Goal: Task Accomplishment & Management: Manage account settings

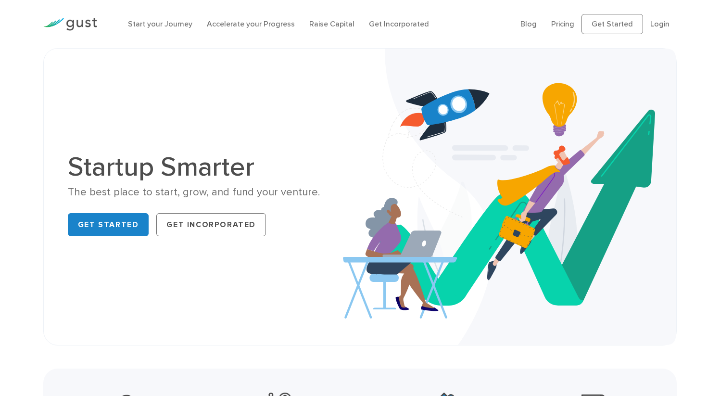
click at [646, 29] on ul "Blog FAQ Pricing Get Started Login Login" at bounding box center [599, 24] width 156 height 20
click at [651, 28] on link "Login" at bounding box center [659, 23] width 19 height 9
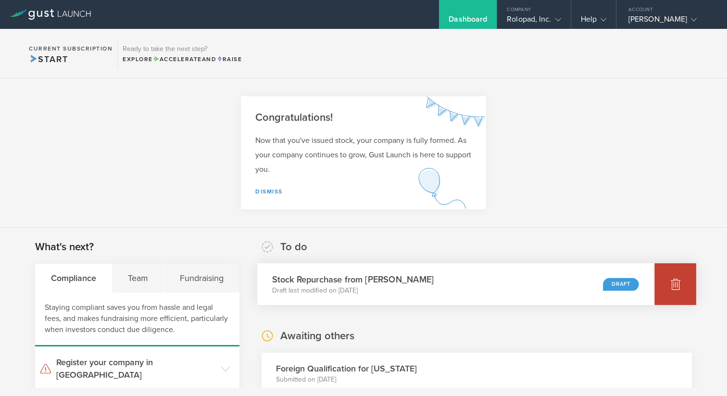
click at [659, 285] on div at bounding box center [676, 284] width 42 height 42
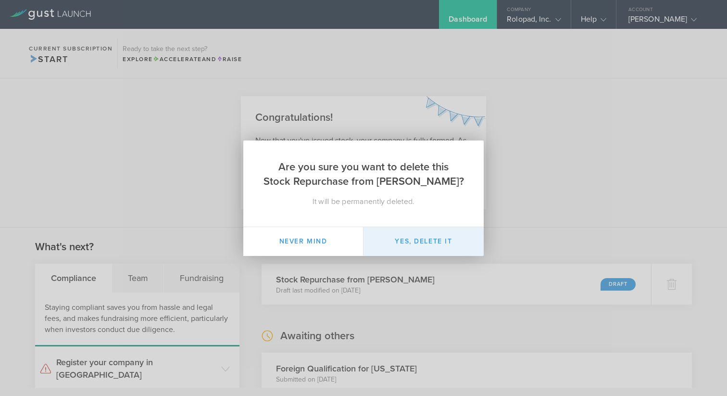
click at [407, 243] on button "Yes, delete it" at bounding box center [424, 241] width 120 height 29
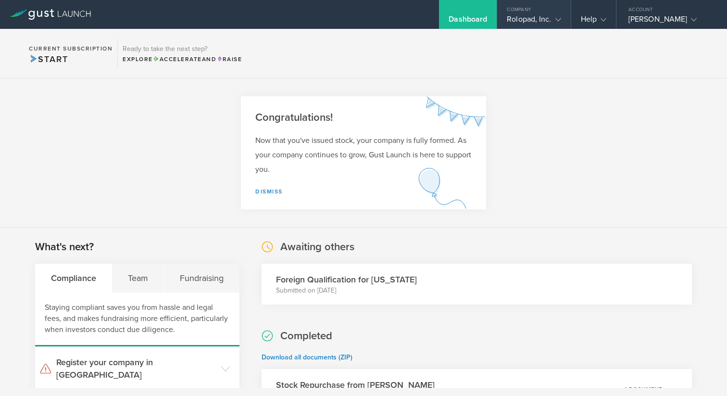
click at [536, 18] on div "Rolopad, Inc." at bounding box center [534, 21] width 54 height 14
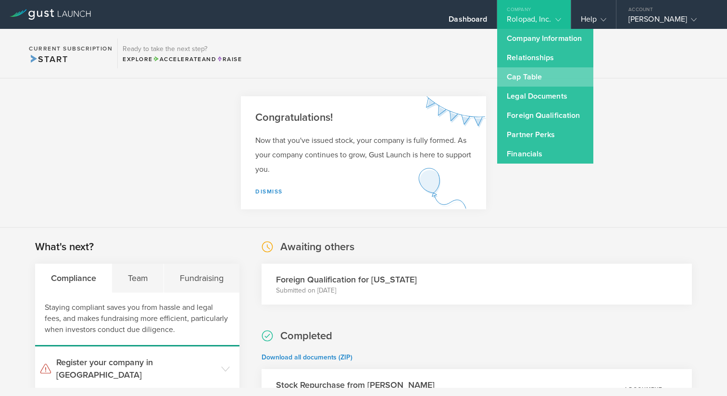
click at [507, 79] on link "Cap Table" at bounding box center [545, 76] width 96 height 19
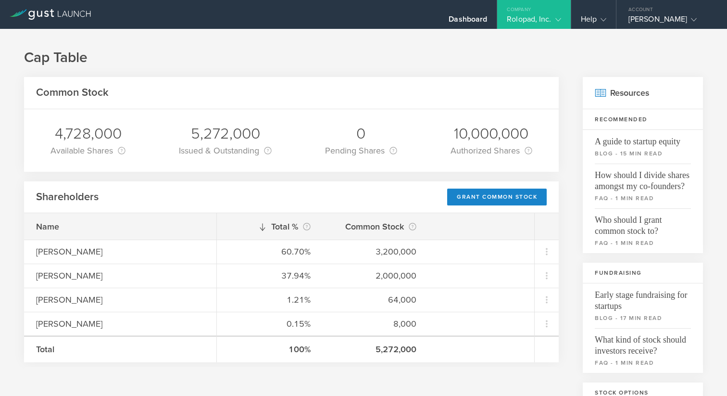
scroll to position [85, 0]
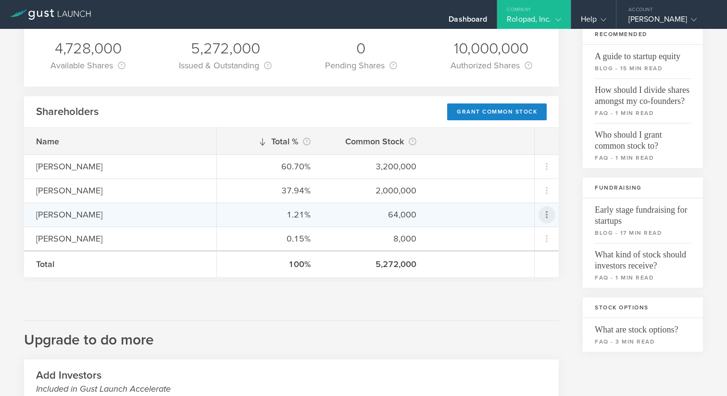
click at [545, 214] on icon at bounding box center [547, 215] width 12 height 12
click at [562, 177] on md-backdrop at bounding box center [363, 198] width 727 height 396
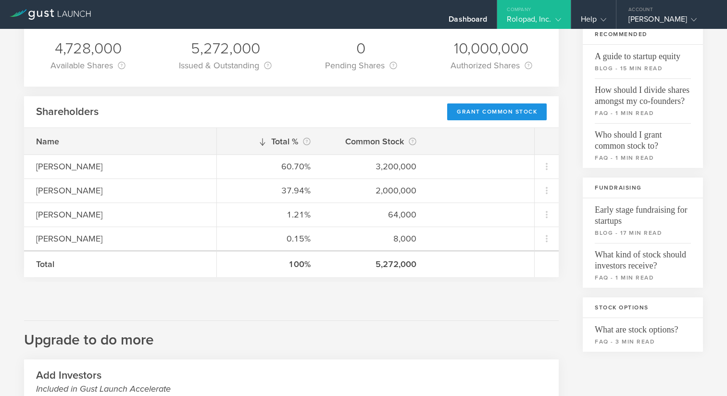
click at [485, 115] on div "Grant Common Stock" at bounding box center [497, 111] width 100 height 17
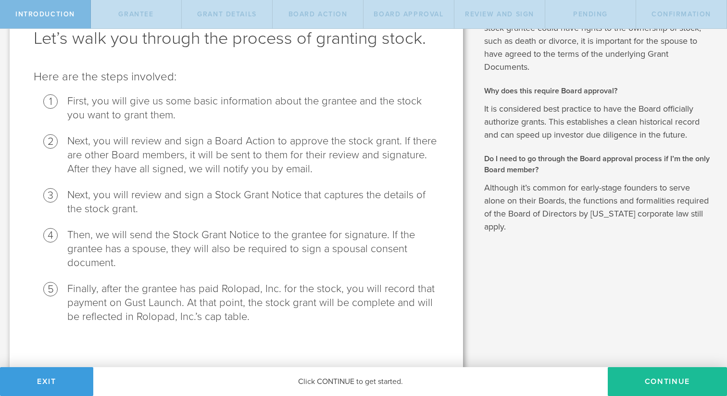
scroll to position [64, 0]
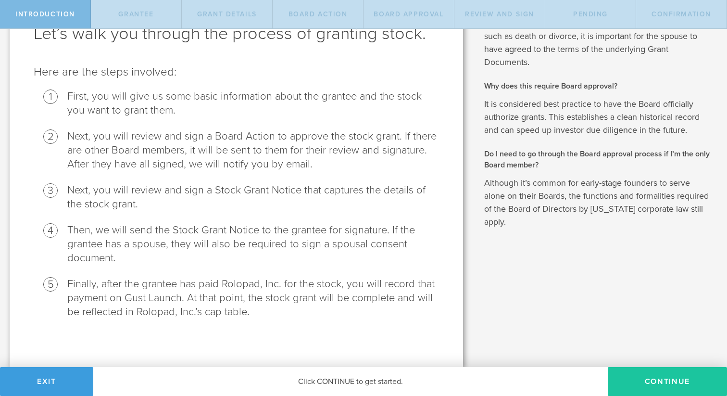
click at [653, 384] on button "Continue" at bounding box center [667, 381] width 119 height 29
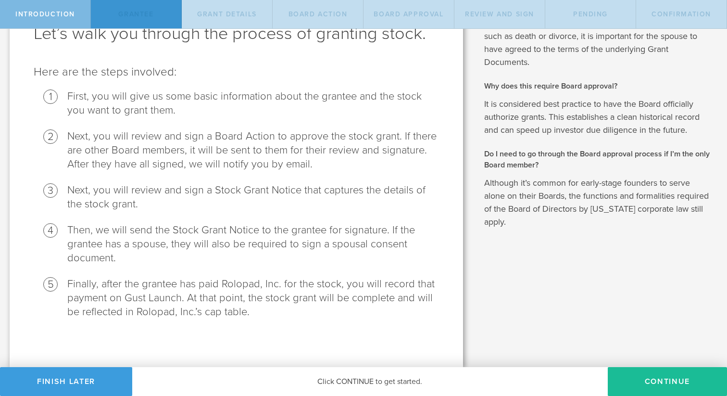
scroll to position [0, 0]
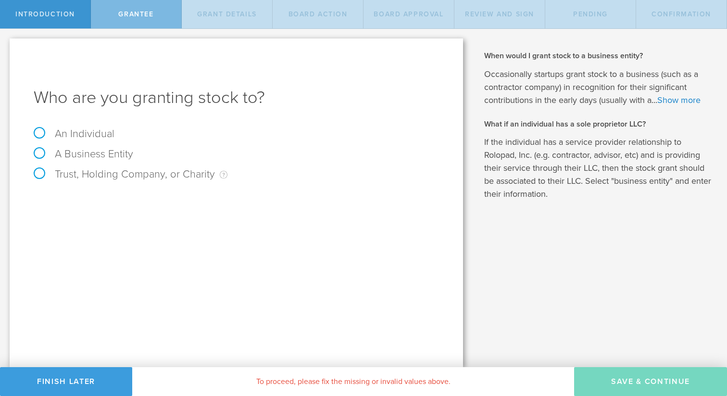
click at [75, 132] on label "An Individual" at bounding box center [74, 133] width 81 height 13
click at [6, 44] on input "An Individual" at bounding box center [3, 36] width 6 height 15
radio input "true"
click at [179, 197] on input "text" at bounding box center [272, 201] width 333 height 14
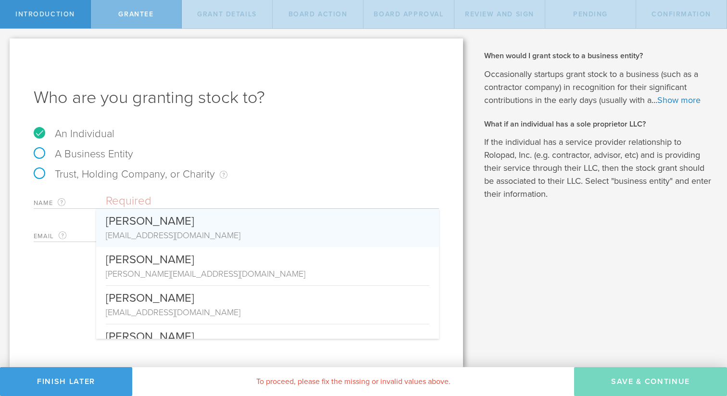
click at [178, 219] on div "Chanont Thanaphansin" at bounding box center [268, 219] width 324 height 20
type input "Chanont Thanaphansin"
type input "achanont@gmail.com"
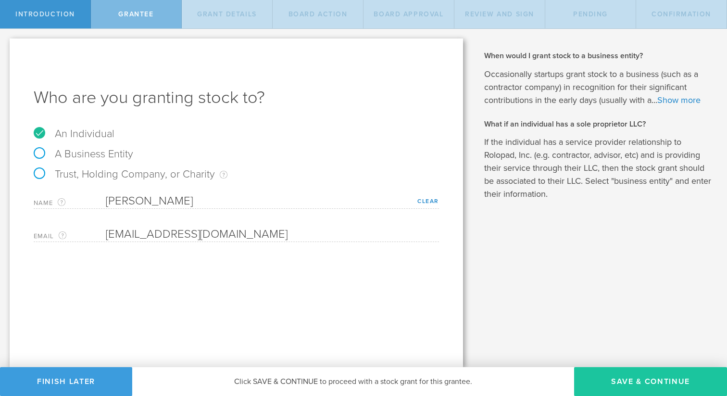
click at [614, 381] on button "Save & Continue" at bounding box center [650, 381] width 153 height 29
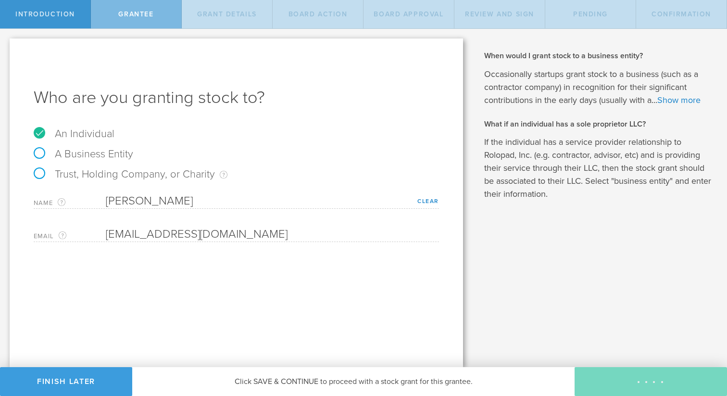
type input "48"
type input "12"
select select "none"
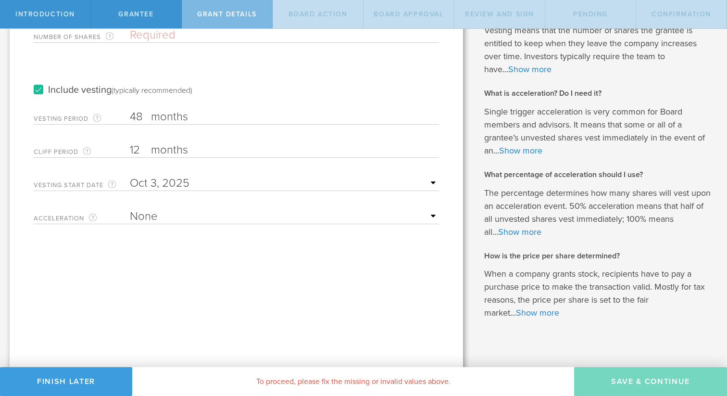
scroll to position [134, 0]
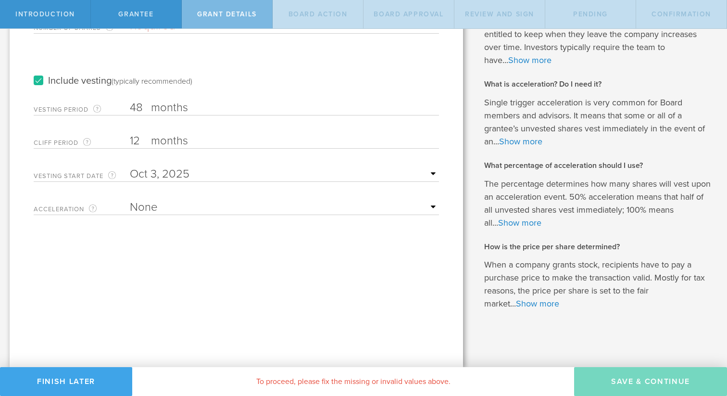
click at [85, 379] on button "Finish Later" at bounding box center [66, 381] width 132 height 29
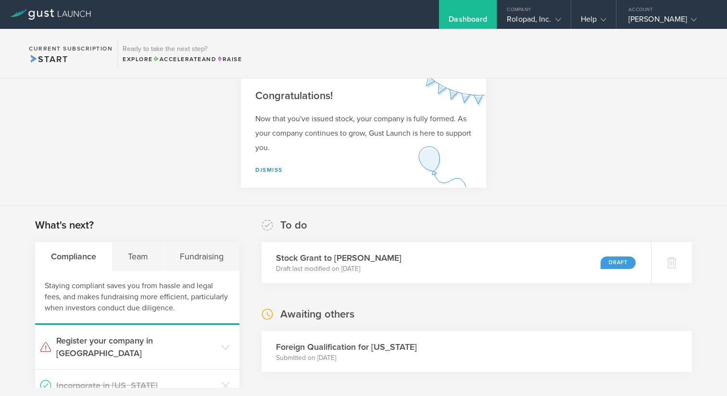
scroll to position [186, 0]
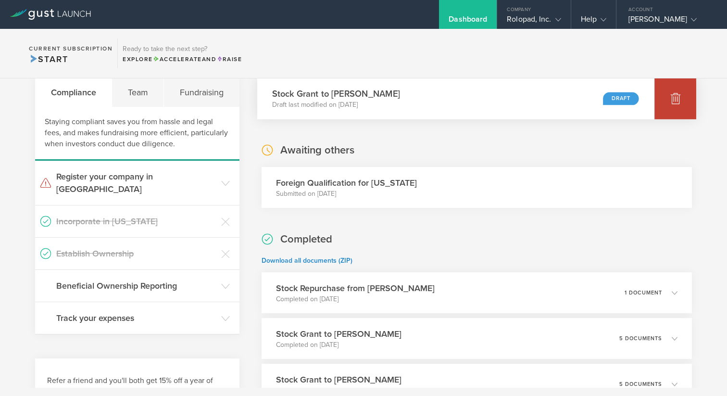
click at [670, 100] on icon at bounding box center [676, 98] width 12 height 12
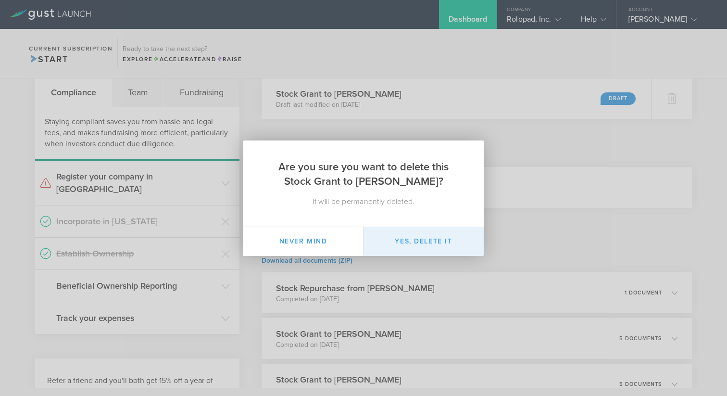
click at [443, 238] on button "Yes, delete it" at bounding box center [424, 241] width 120 height 29
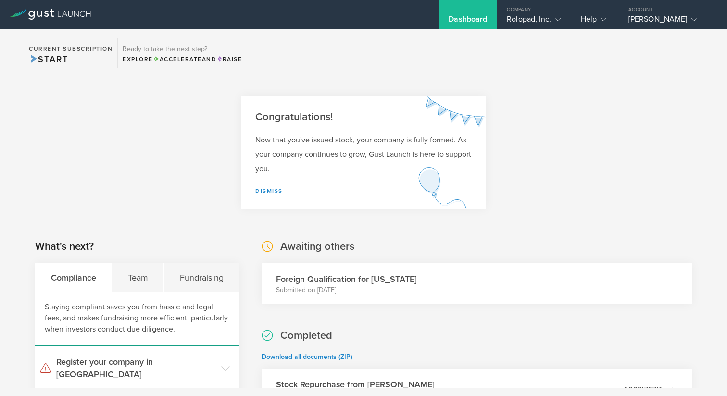
scroll to position [0, 0]
click at [547, 139] on section "Congratulations! Now that you've issued stock, your company is fully formed. As…" at bounding box center [363, 152] width 727 height 149
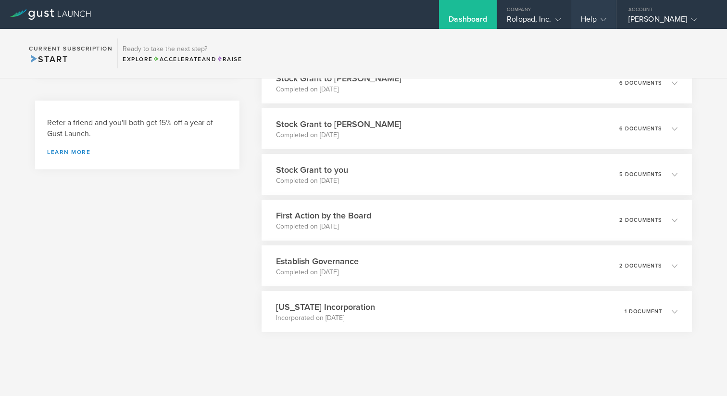
scroll to position [448, 0]
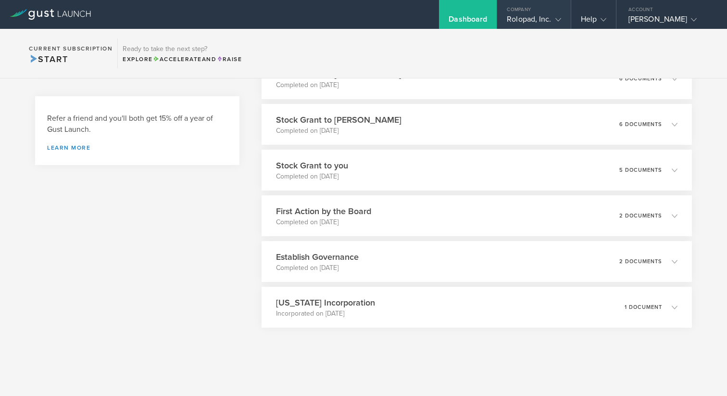
click at [539, 16] on div "Rolopad, Inc." at bounding box center [534, 21] width 54 height 14
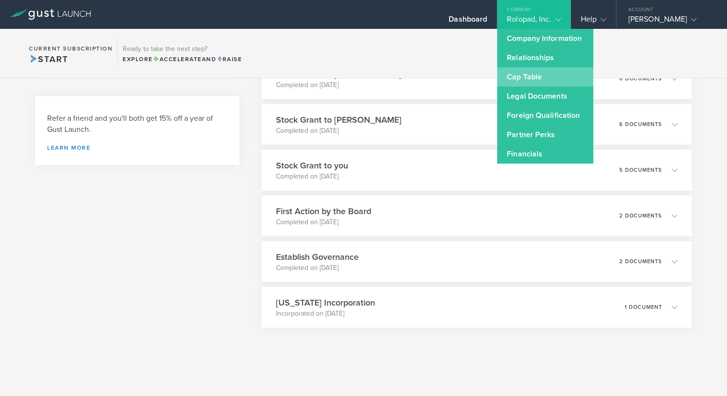
click at [535, 76] on link "Cap Table" at bounding box center [545, 76] width 96 height 19
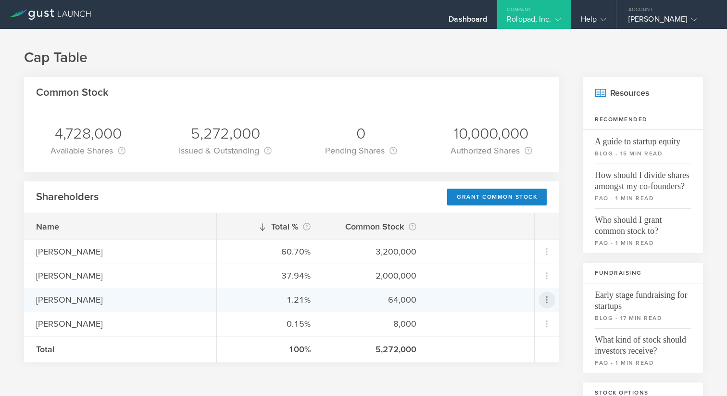
click at [541, 300] on icon at bounding box center [547, 300] width 12 height 12
click at [515, 350] on div "due to termination" at bounding box center [509, 354] width 73 height 10
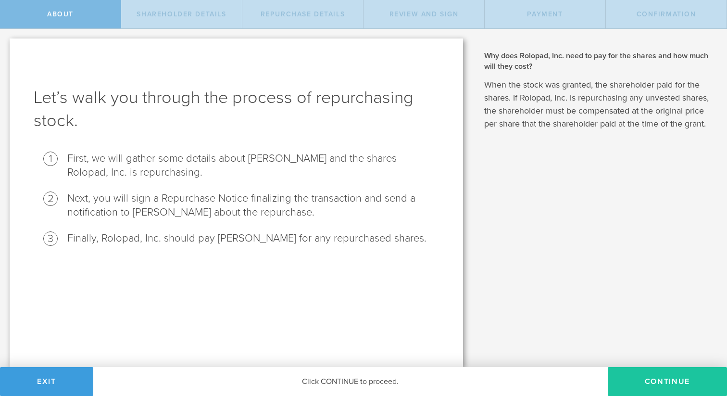
click at [672, 378] on button "Continue" at bounding box center [667, 381] width 119 height 29
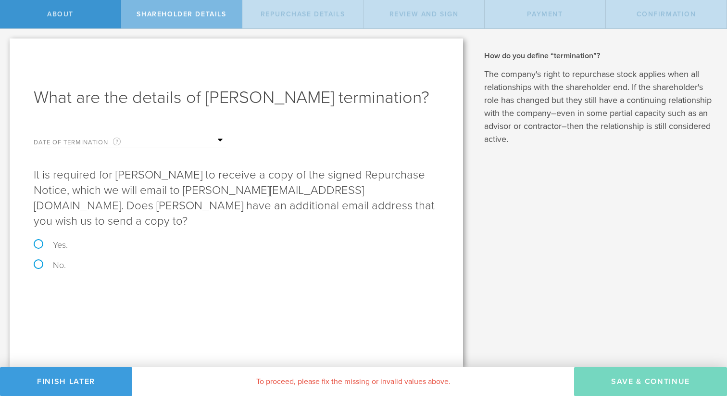
click at [39, 241] on label "Yes." at bounding box center [237, 245] width 406 height 9
click at [6, 49] on input "Yes." at bounding box center [3, 39] width 6 height 20
radio input "true"
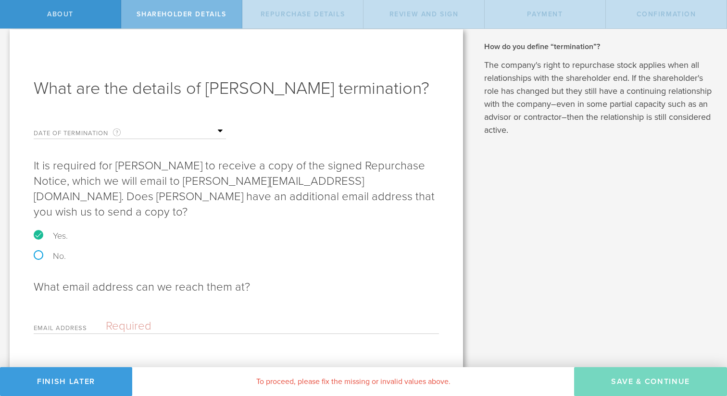
scroll to position [10, 0]
click at [40, 251] on label "No." at bounding box center [237, 255] width 406 height 9
click at [6, 39] on input "No." at bounding box center [3, 29] width 6 height 20
radio input "true"
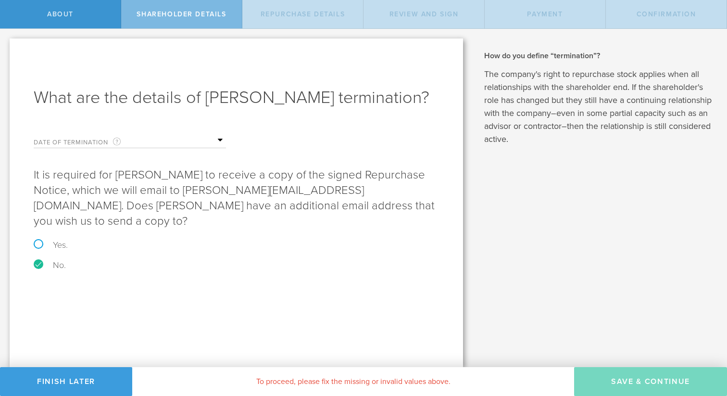
scroll to position [0, 0]
click at [216, 142] on input "text" at bounding box center [178, 140] width 96 height 14
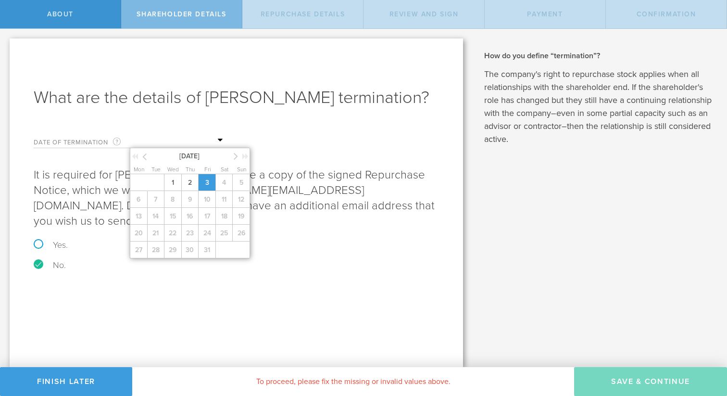
click at [212, 182] on span "3" at bounding box center [206, 182] width 17 height 17
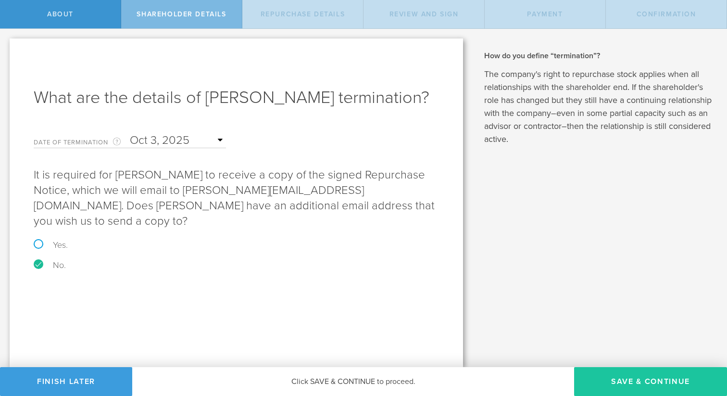
click at [661, 388] on button "Save & Continue" at bounding box center [650, 381] width 153 height 29
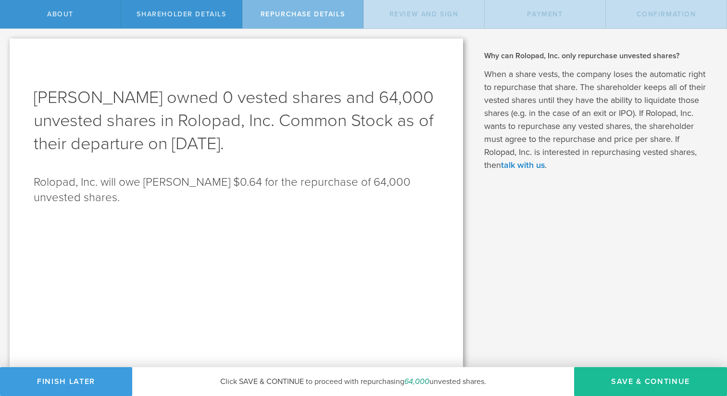
click at [142, 76] on div "Jonaed Iqbal owned 0 vested shares and 64,000 unvested shares in Rolopad, Inc. …" at bounding box center [237, 202] width 454 height 329
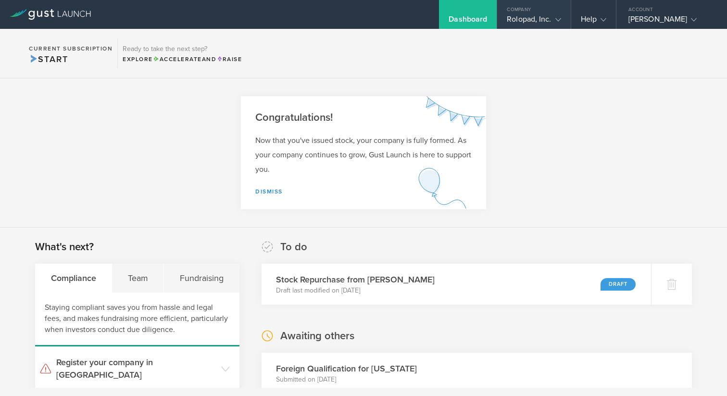
click at [518, 20] on div "Rolopad, Inc." at bounding box center [534, 21] width 54 height 14
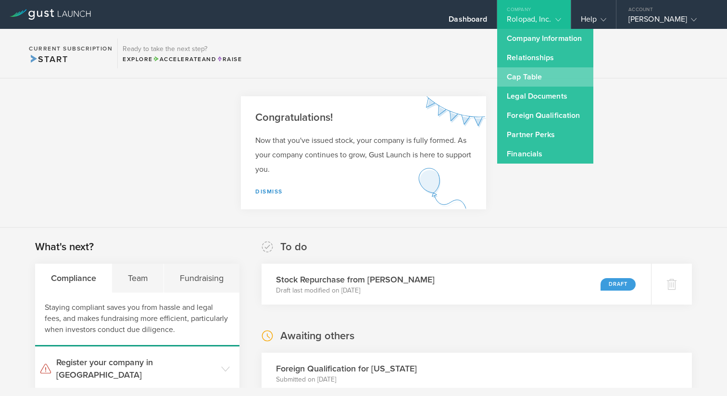
click at [521, 76] on link "Cap Table" at bounding box center [545, 76] width 96 height 19
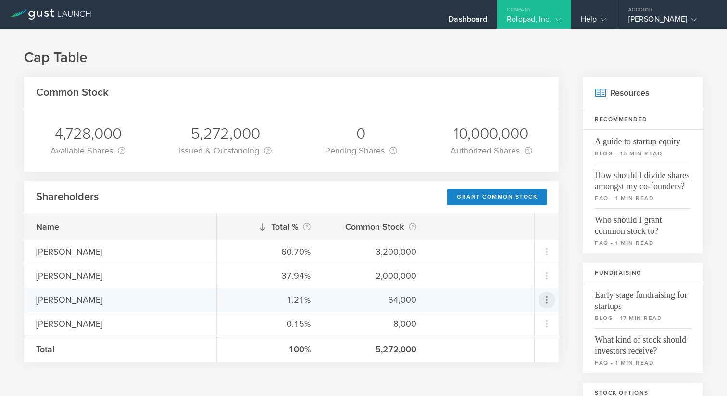
click at [544, 298] on icon at bounding box center [547, 300] width 12 height 12
click at [566, 270] on md-backdrop at bounding box center [363, 198] width 727 height 396
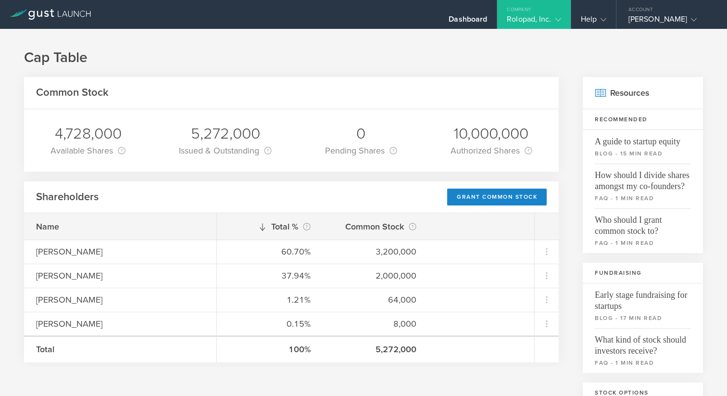
click at [529, 14] on div "Rolopad, Inc." at bounding box center [534, 21] width 54 height 14
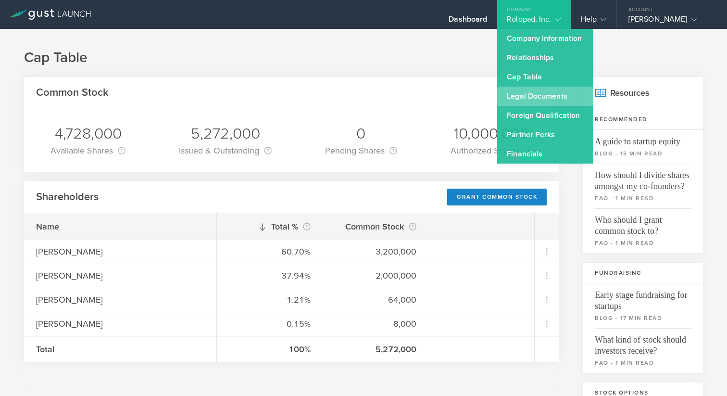
click at [523, 96] on link "Legal Documents" at bounding box center [545, 96] width 96 height 19
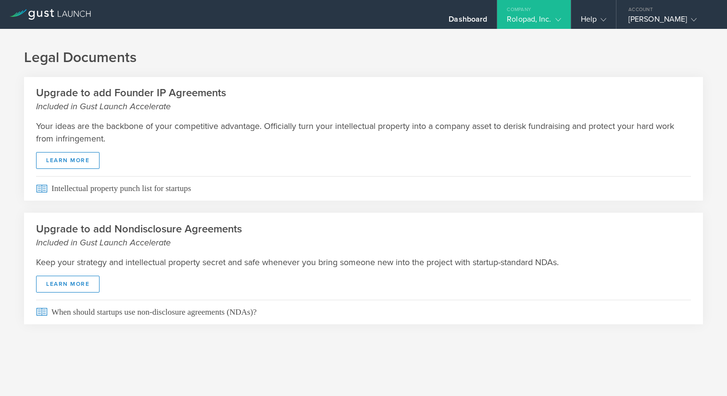
click at [529, 24] on div "Rolopad, Inc." at bounding box center [534, 21] width 54 height 14
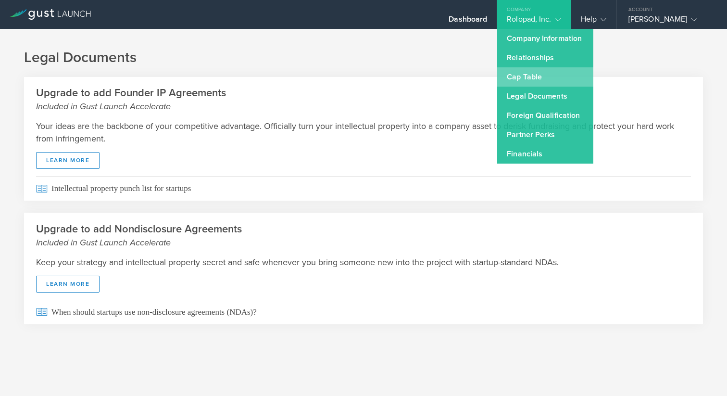
click at [527, 75] on link "Cap Table" at bounding box center [545, 76] width 96 height 19
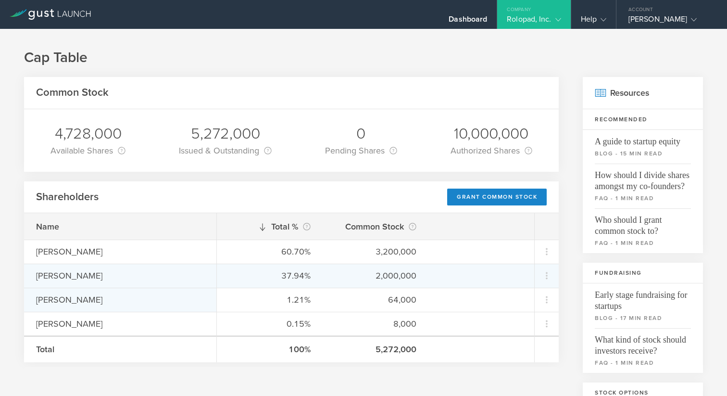
click at [72, 304] on div "[PERSON_NAME]" at bounding box center [120, 299] width 168 height 13
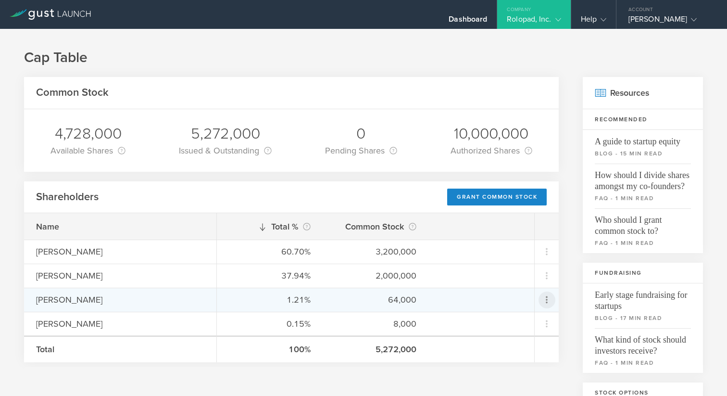
click at [541, 301] on icon at bounding box center [547, 300] width 12 height 12
click at [503, 349] on div "due to termination" at bounding box center [509, 354] width 73 height 10
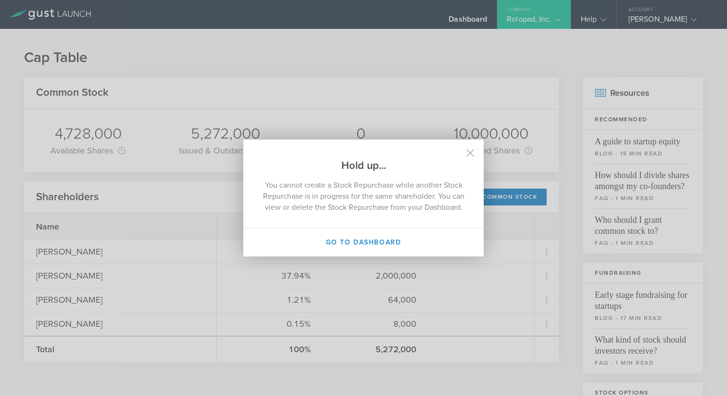
click at [474, 145] on h2 "Hold up..." at bounding box center [363, 156] width 241 height 33
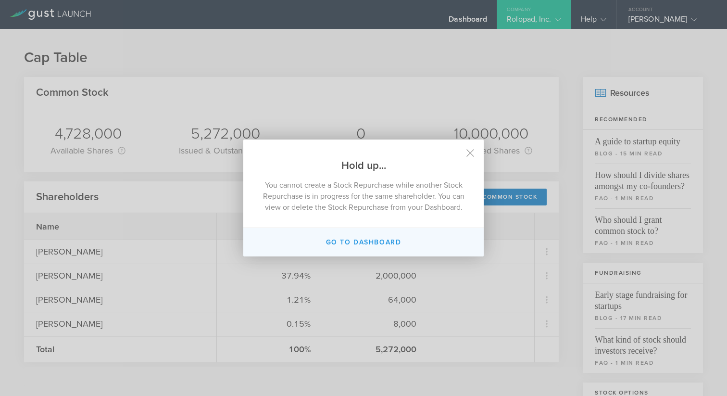
click at [400, 247] on button "Go to dashboard" at bounding box center [363, 242] width 241 height 28
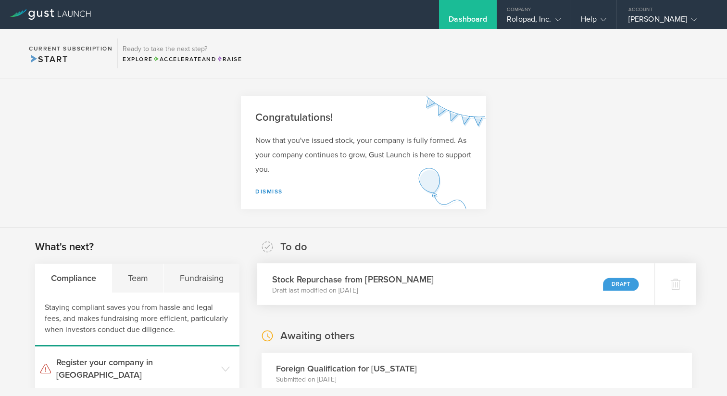
click at [367, 286] on p "Draft last modified on [DATE]" at bounding box center [353, 291] width 162 height 10
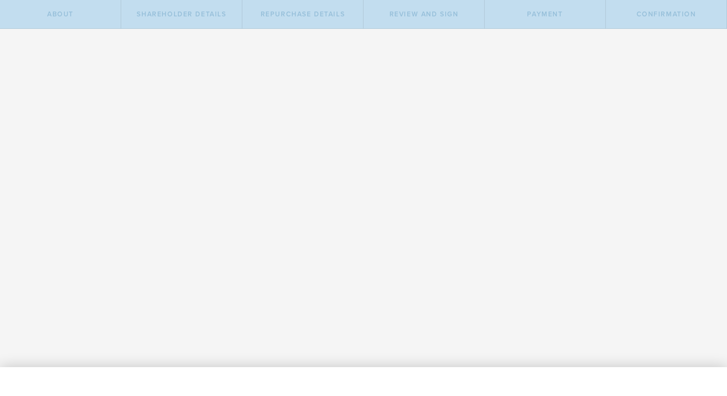
radio input "true"
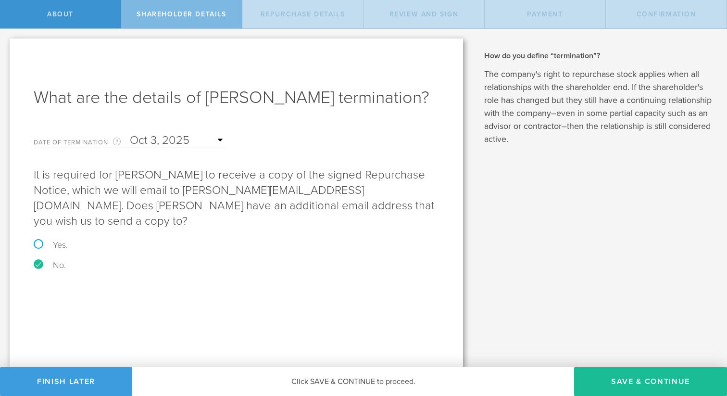
click at [310, 14] on span "Repurchase Details" at bounding box center [303, 14] width 85 height 8
click at [561, 15] on span "Payment" at bounding box center [545, 14] width 36 height 8
click at [109, 383] on button "Finish Later" at bounding box center [66, 381] width 132 height 29
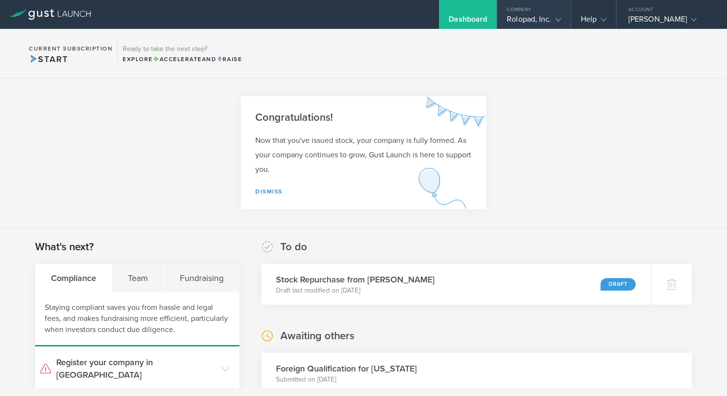
click at [556, 18] on icon at bounding box center [559, 20] width 6 height 6
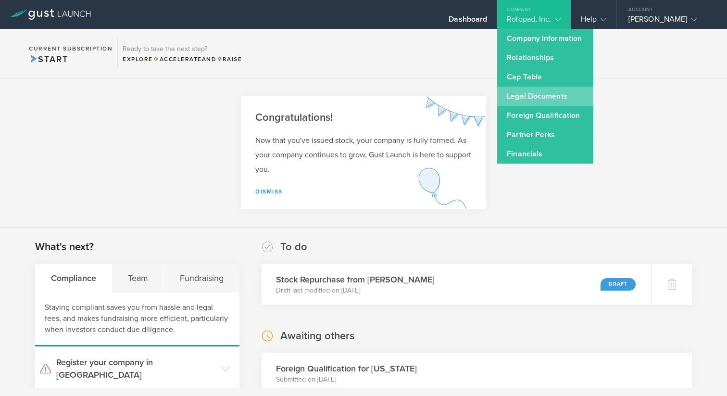
click at [515, 96] on link "Legal Documents" at bounding box center [545, 96] width 96 height 19
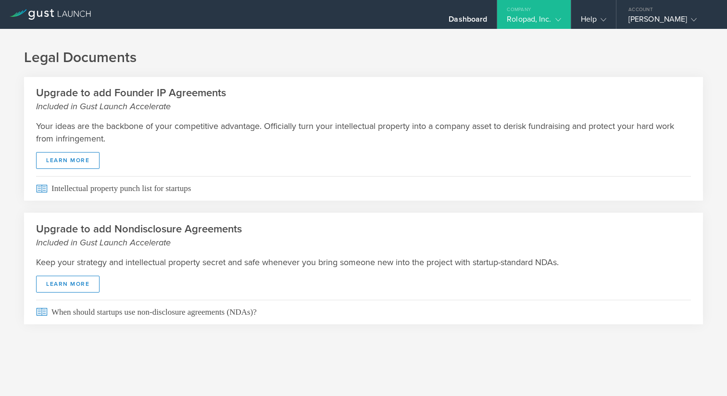
click at [535, 23] on div "Rolopad, Inc." at bounding box center [534, 21] width 54 height 14
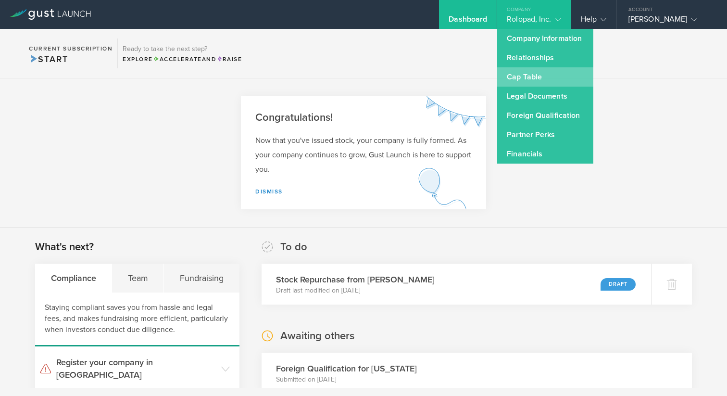
click at [526, 78] on link "Cap Table" at bounding box center [545, 76] width 96 height 19
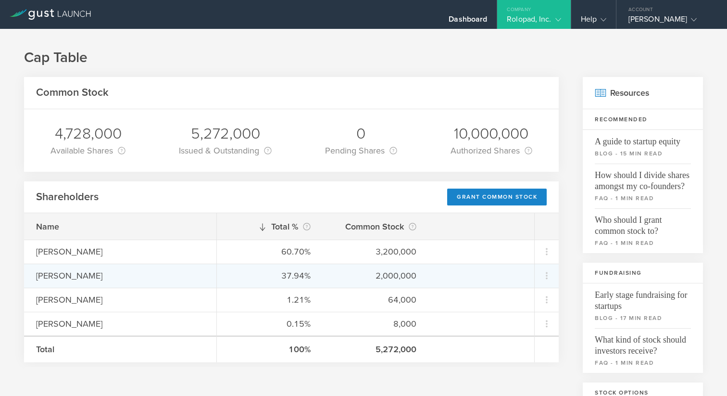
click at [86, 272] on div "[PERSON_NAME]" at bounding box center [120, 275] width 168 height 13
click at [541, 275] on icon at bounding box center [547, 276] width 12 height 12
click at [560, 246] on md-backdrop at bounding box center [363, 198] width 727 height 396
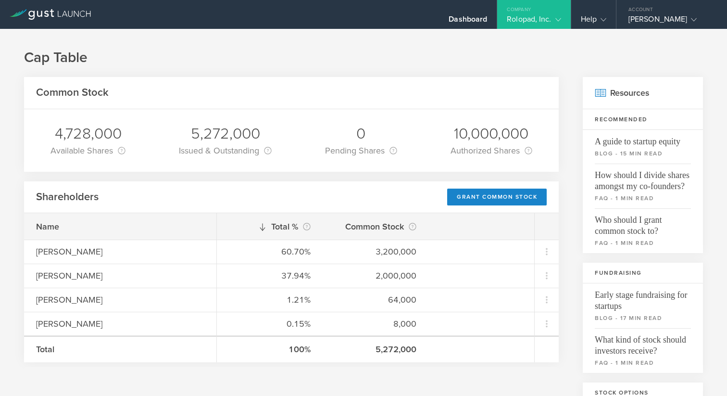
click at [552, 16] on div "Rolopad, Inc." at bounding box center [533, 21] width 73 height 14
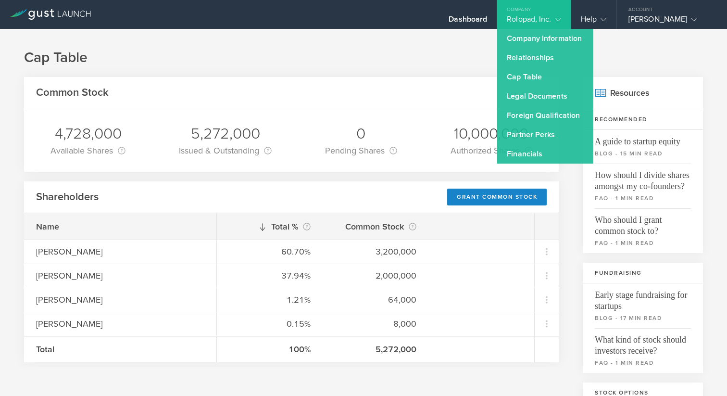
click at [550, 17] on div "Rolopad, Inc." at bounding box center [533, 21] width 73 height 14
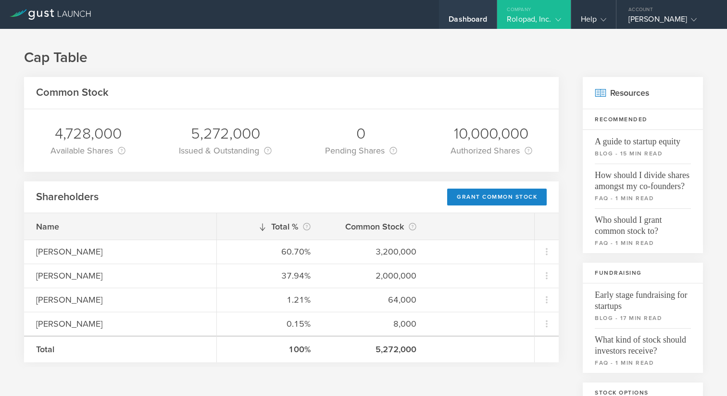
click at [449, 22] on div "Dashboard" at bounding box center [468, 21] width 38 height 14
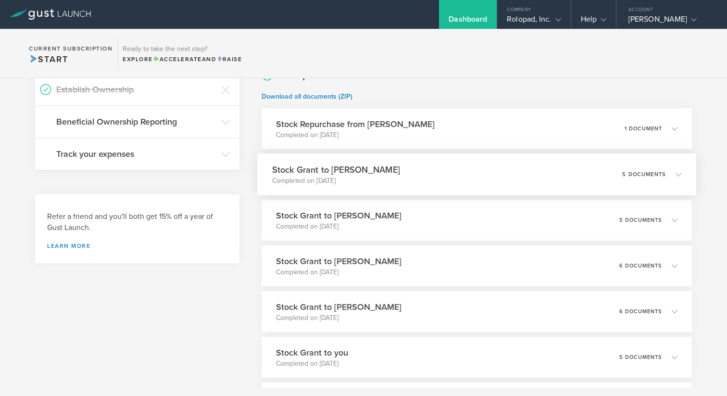
scroll to position [305, 0]
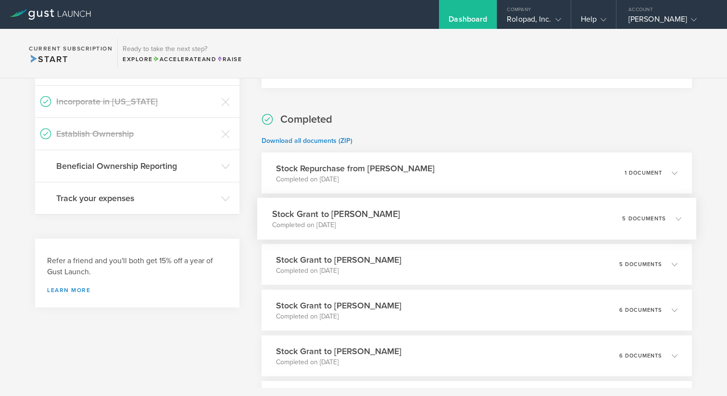
click at [668, 215] on icon at bounding box center [674, 218] width 16 height 9
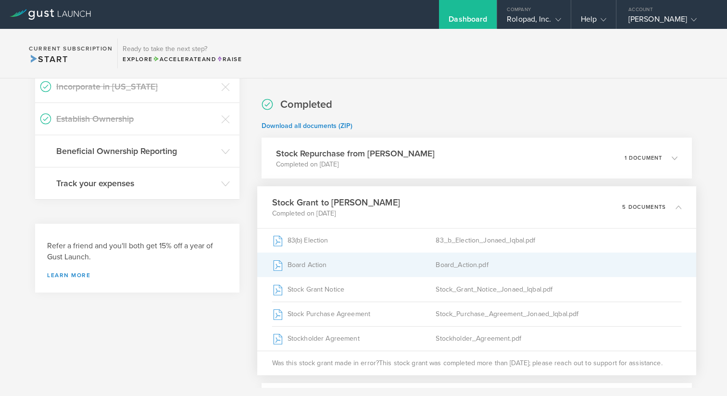
scroll to position [342, 0]
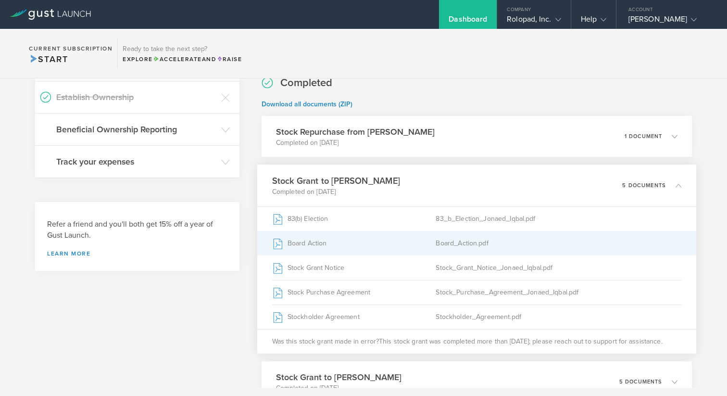
click at [458, 246] on div "Board_Action.pdf" at bounding box center [559, 243] width 246 height 24
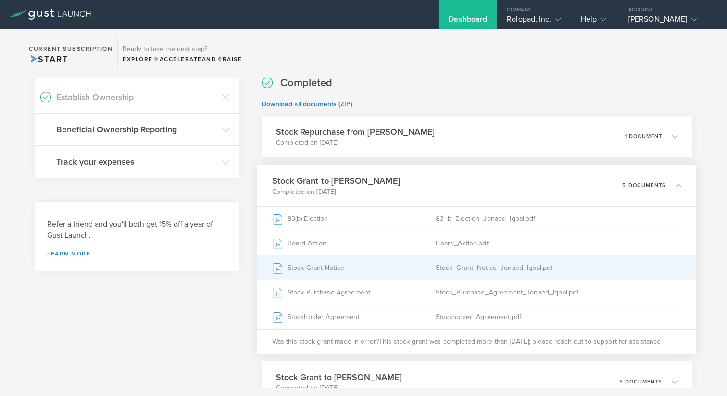
click at [489, 262] on div "Stock_Grant_Notice_Jonaed_Iqbal.pdf" at bounding box center [559, 268] width 246 height 24
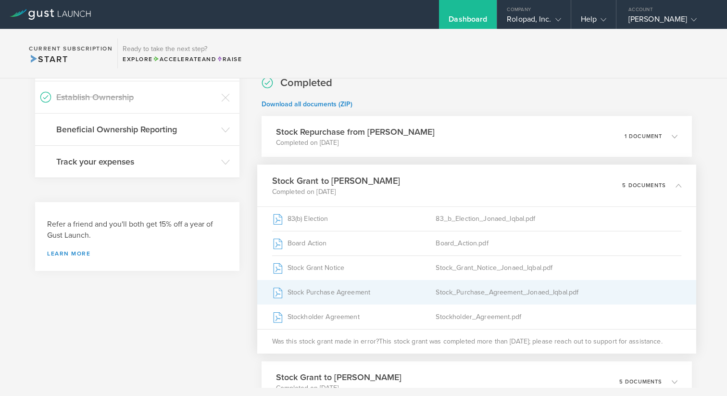
click at [481, 293] on div "Stock_Purchase_Agreement_Jonaed_Iqbal.pdf" at bounding box center [559, 292] width 246 height 24
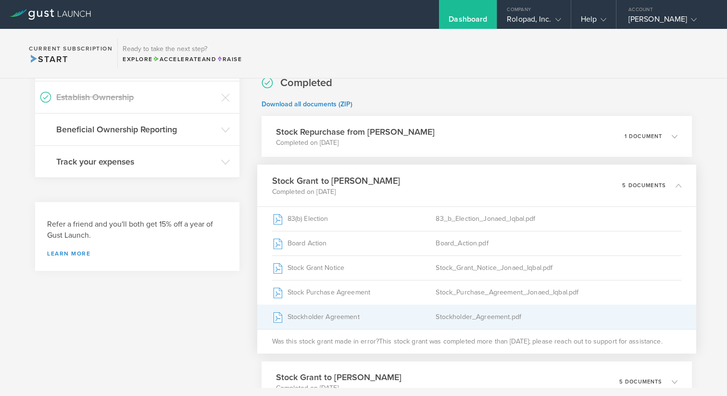
click at [470, 306] on div "Stockholder_Agreement.pdf" at bounding box center [559, 317] width 246 height 24
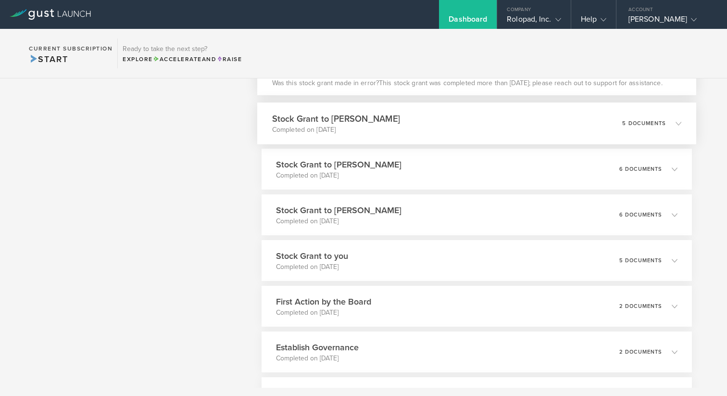
click at [433, 134] on div "Stock Grant to [PERSON_NAME] Completed on [DATE] 5 documents" at bounding box center [476, 123] width 439 height 42
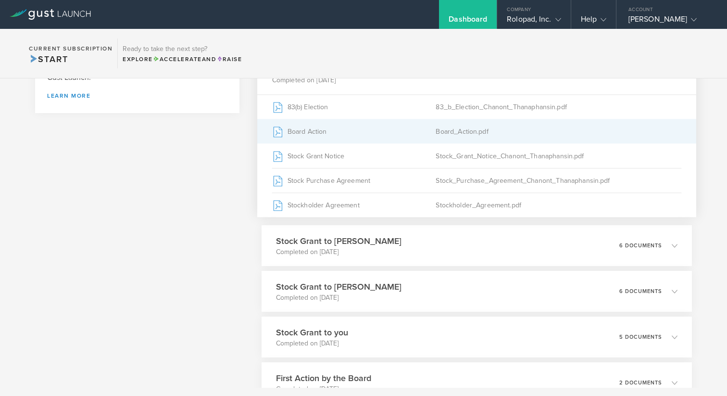
scroll to position [497, 0]
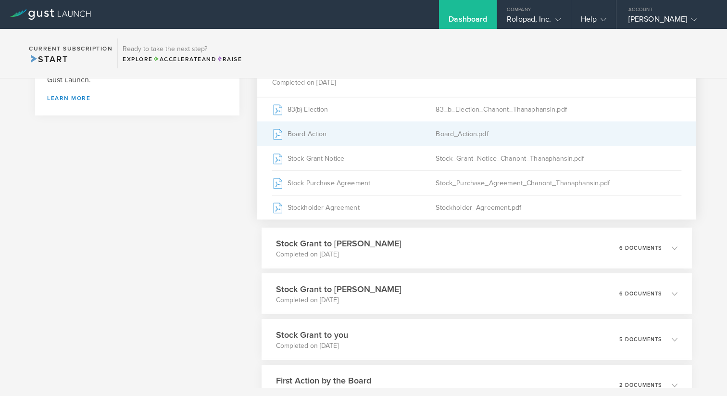
click at [599, 132] on div "Board_Action.pdf" at bounding box center [559, 134] width 246 height 24
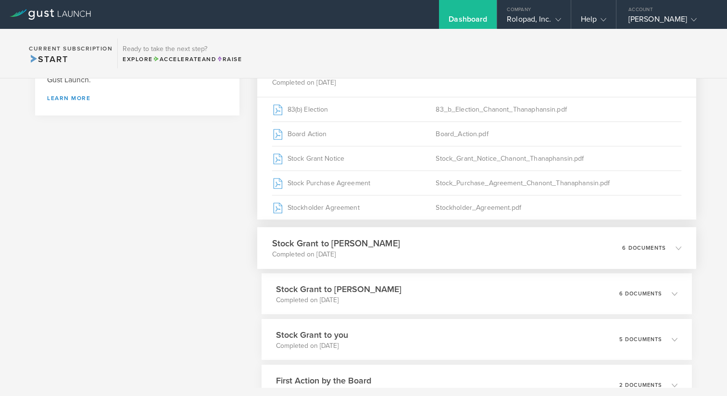
click at [474, 241] on div "Stock Grant to [PERSON_NAME] Completed on [DATE] 6 documents" at bounding box center [476, 248] width 439 height 42
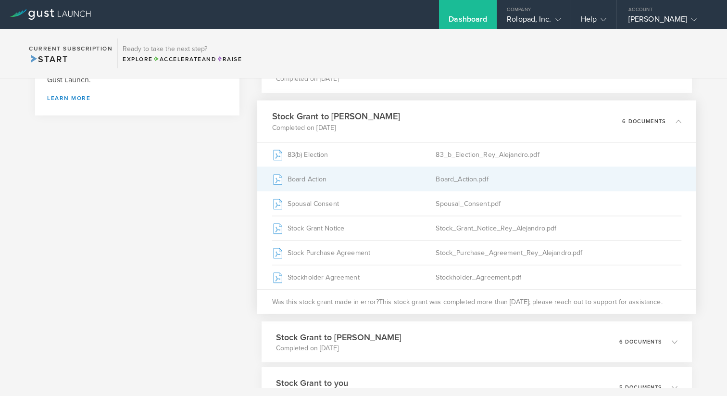
click at [498, 176] on div "Board_Action.pdf" at bounding box center [559, 179] width 246 height 24
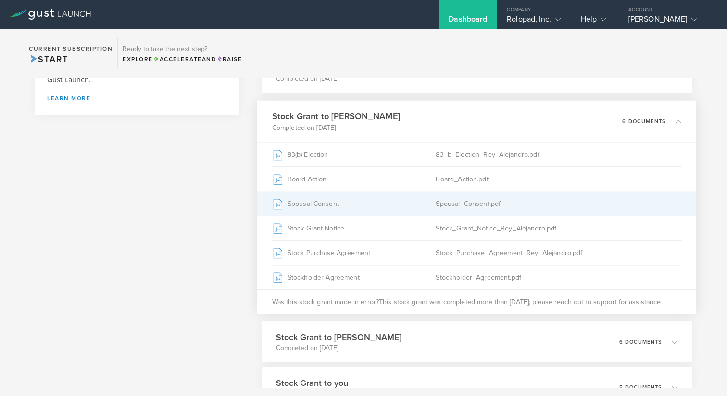
click at [378, 196] on div "Spousal Consent" at bounding box center [354, 203] width 164 height 24
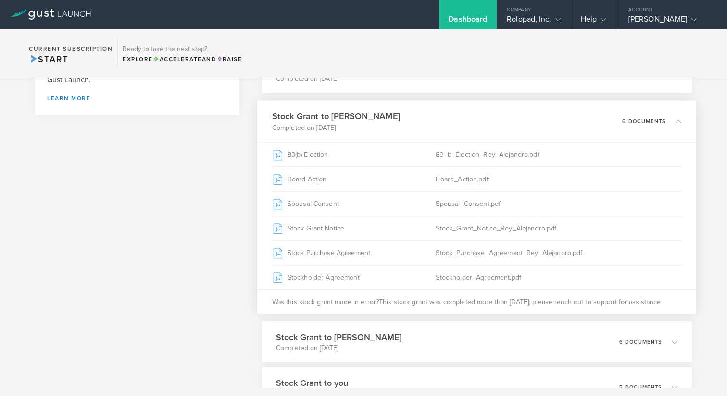
click at [207, 256] on div "What's next? Compliance Team Fundraising Staying compliant saves you from hassl…" at bounding box center [137, 167] width 204 height 851
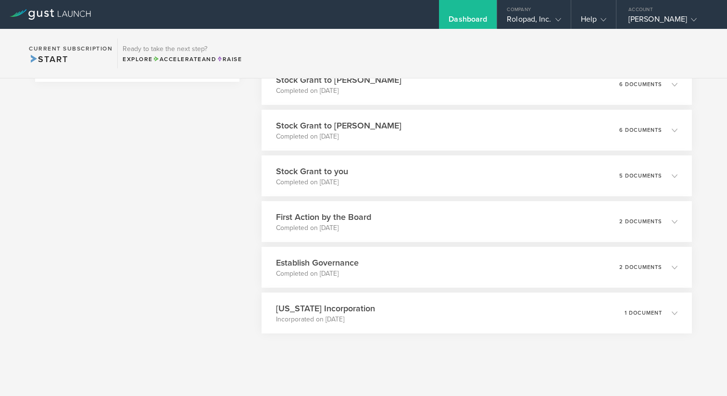
scroll to position [537, 0]
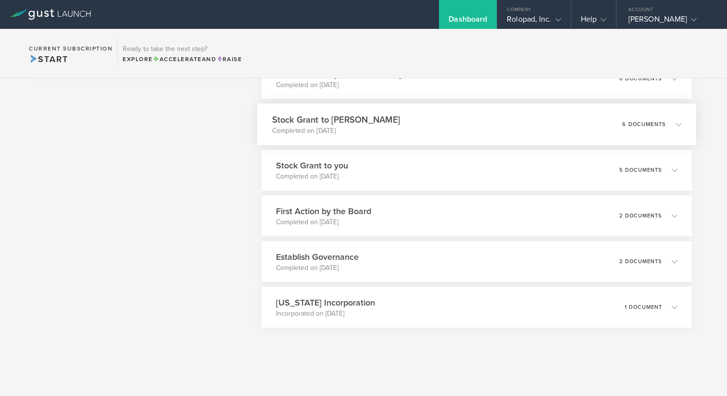
click at [400, 127] on p "Completed on [DATE]" at bounding box center [336, 131] width 128 height 10
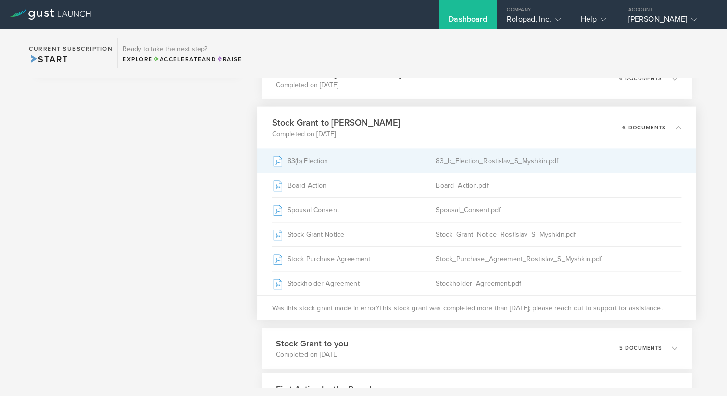
click at [395, 160] on div "83(b) Election" at bounding box center [354, 161] width 164 height 24
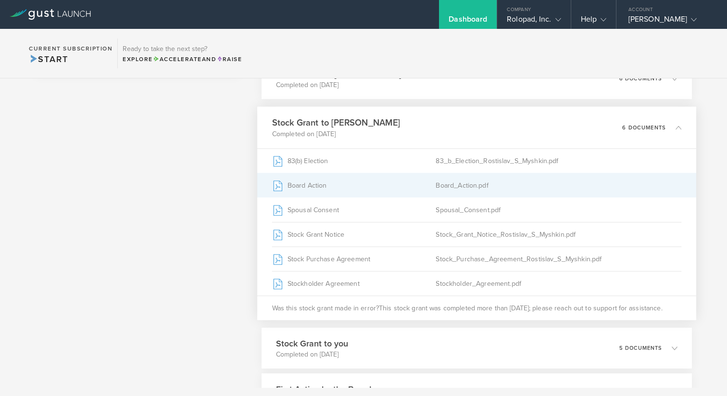
click at [404, 188] on div "Board Action" at bounding box center [354, 185] width 164 height 24
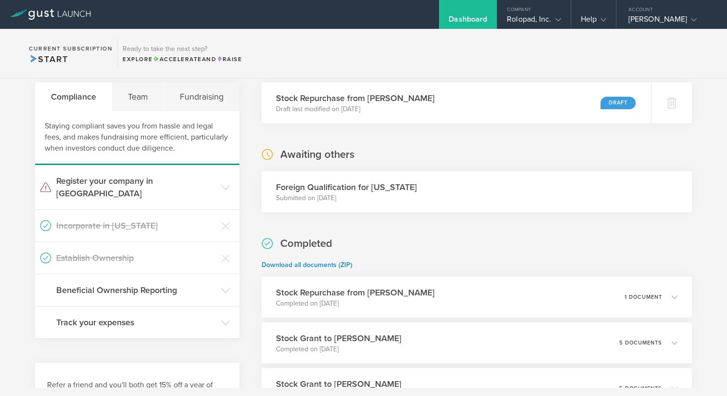
scroll to position [276, 0]
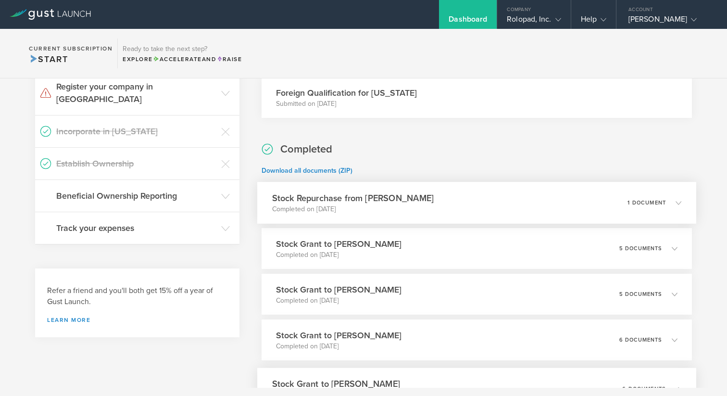
click at [421, 196] on h3 "Stock Repurchase from [PERSON_NAME]" at bounding box center [353, 197] width 162 height 13
